Goal: Communication & Community: Answer question/provide support

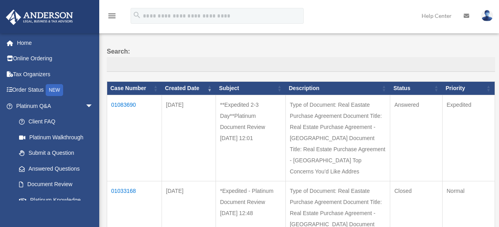
scroll to position [60, 0]
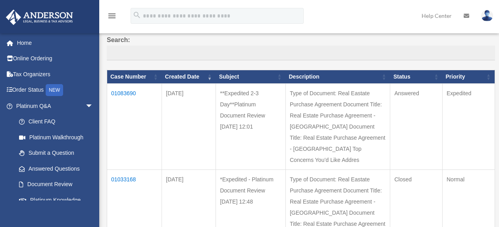
click at [390, 93] on td "Answered" at bounding box center [416, 127] width 52 height 86
click at [129, 89] on td "01083690" at bounding box center [134, 127] width 55 height 86
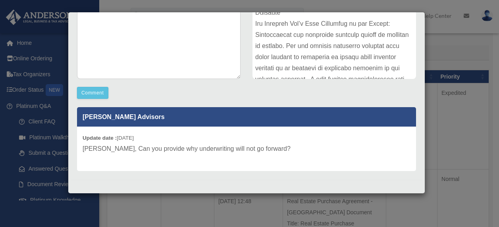
scroll to position [169, 0]
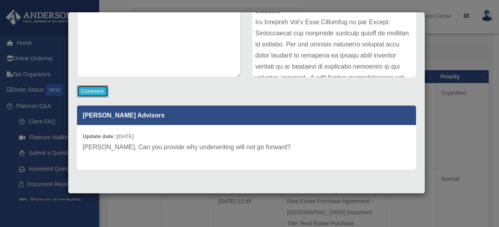
click at [94, 92] on button "Comment" at bounding box center [92, 91] width 31 height 12
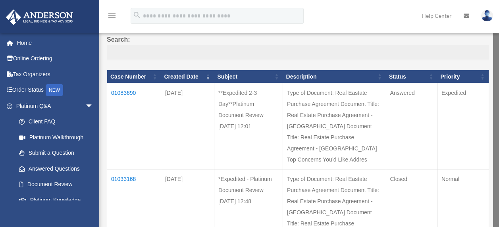
click at [123, 91] on td "01083690" at bounding box center [134, 126] width 54 height 86
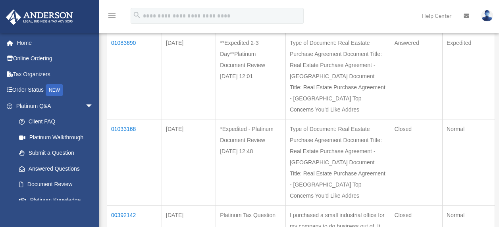
scroll to position [87, 0]
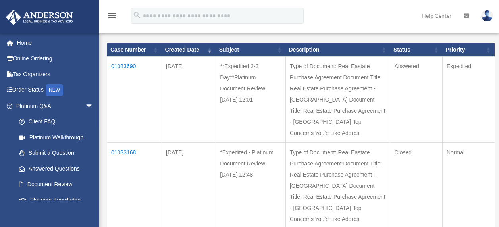
click at [125, 64] on td "01083690" at bounding box center [134, 100] width 55 height 86
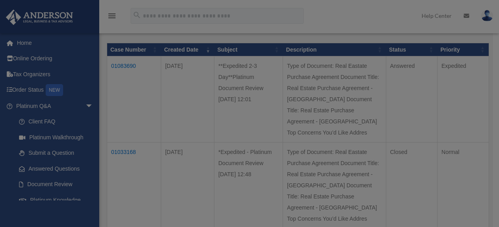
scroll to position [0, 0]
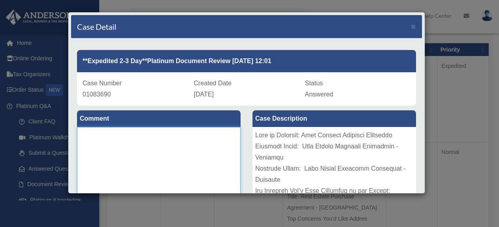
click at [148, 143] on textarea at bounding box center [159, 186] width 164 height 119
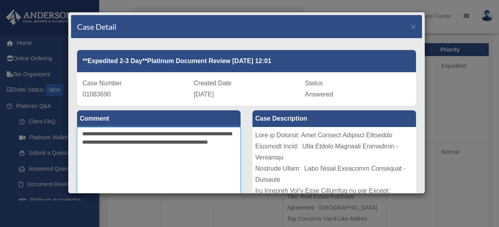
paste textarea "**********"
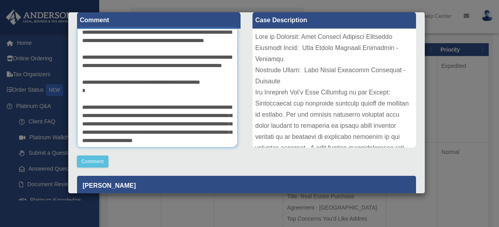
scroll to position [100, 0]
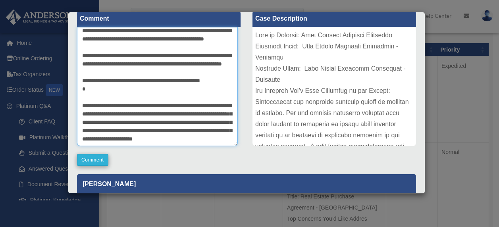
type textarea "**********"
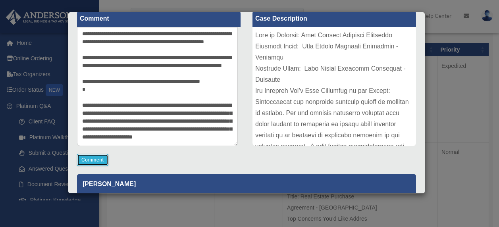
scroll to position [29, 0]
click at [99, 156] on button "Comment" at bounding box center [92, 160] width 31 height 12
